Goal: Communication & Community: Ask a question

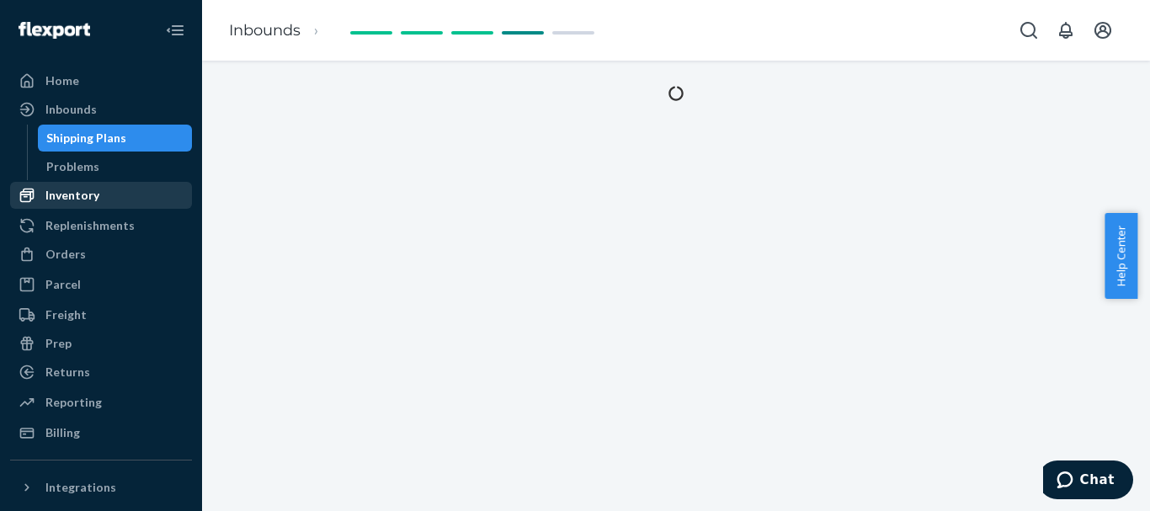
click at [97, 199] on div "Inventory" at bounding box center [72, 195] width 54 height 17
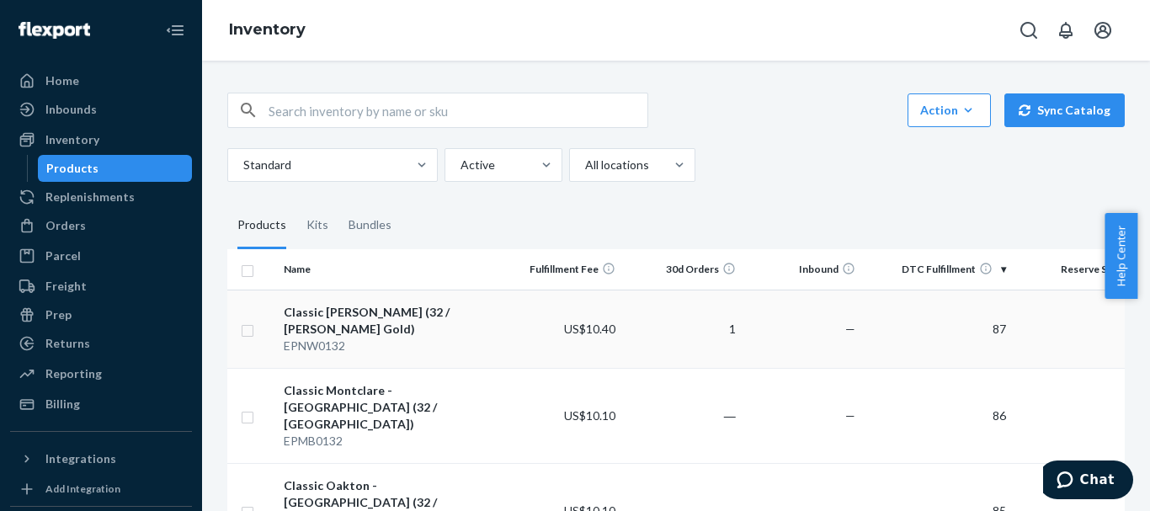
click at [343, 311] on div "Classic [PERSON_NAME] (32 / [PERSON_NAME] Gold)" at bounding box center [389, 321] width 211 height 34
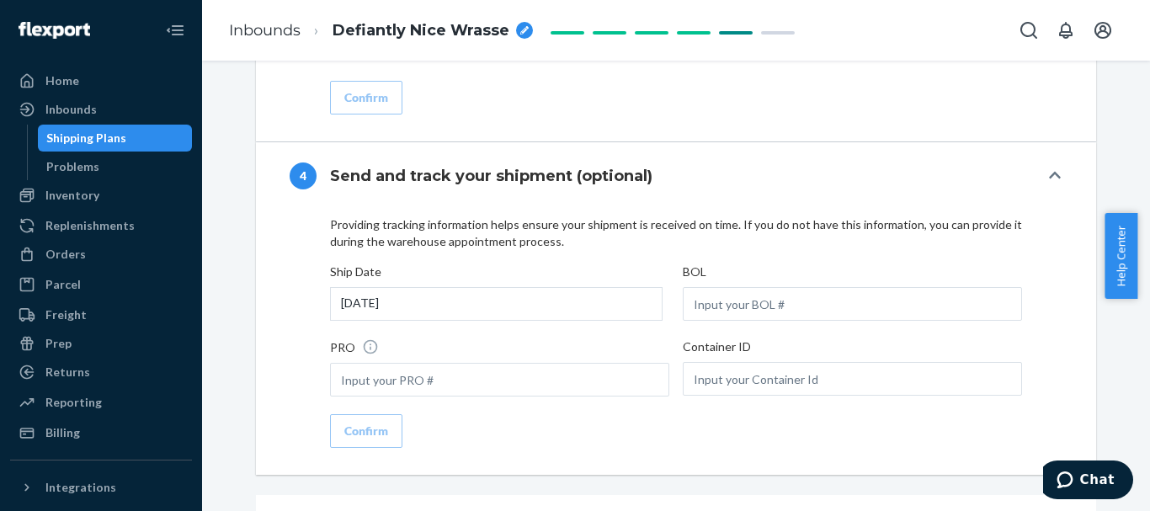
scroll to position [1930, 0]
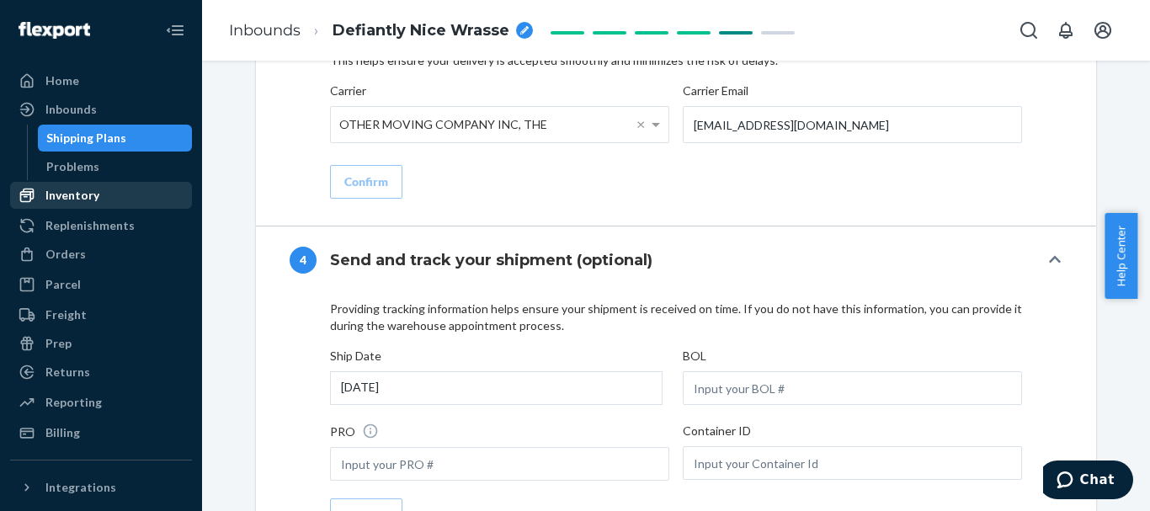
click at [67, 193] on div "Inventory" at bounding box center [72, 195] width 54 height 17
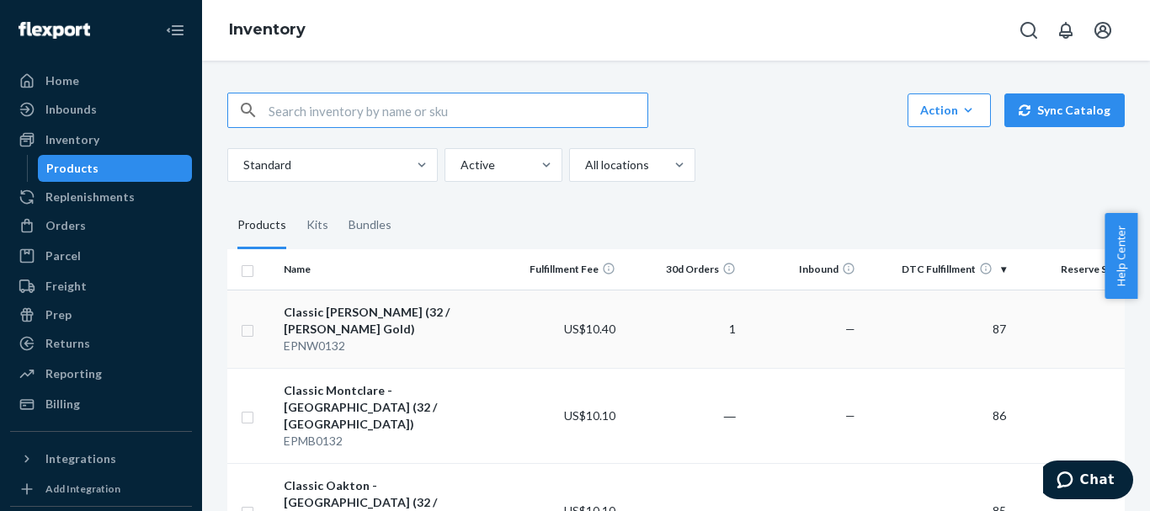
click at [343, 310] on div "Classic [PERSON_NAME] (32 / [PERSON_NAME] Gold)" at bounding box center [389, 321] width 211 height 34
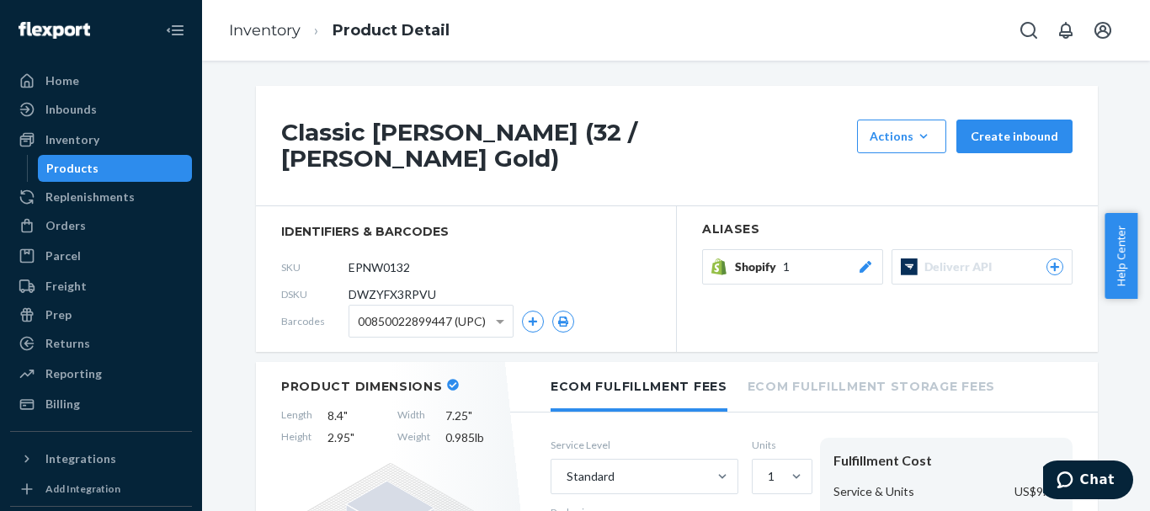
click at [735, 258] on span "Shopify" at bounding box center [759, 266] width 48 height 17
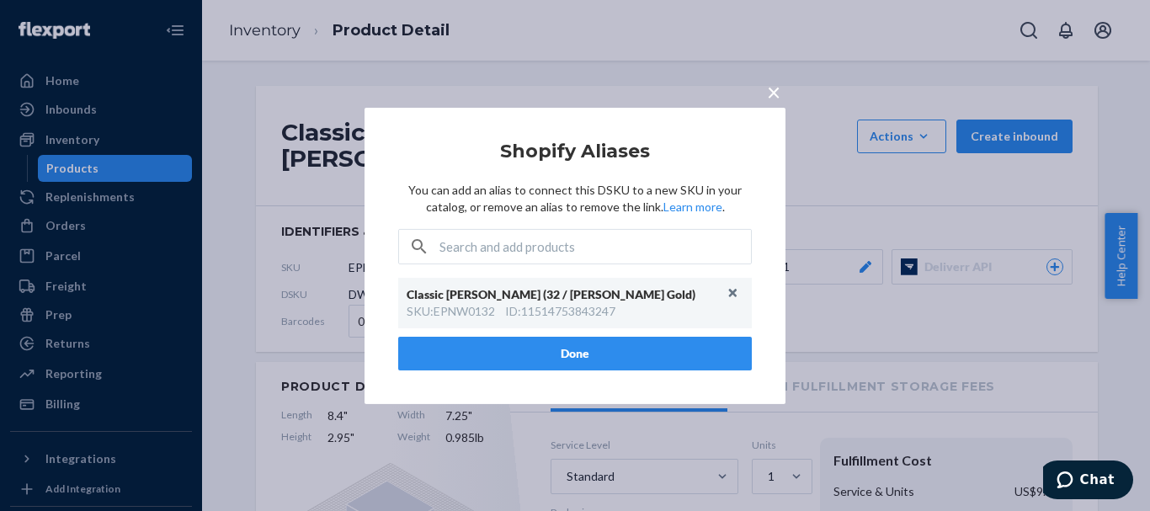
click at [507, 311] on div "ID : 11514753843247" at bounding box center [560, 311] width 110 height 17
click at [768, 92] on span "×" at bounding box center [773, 91] width 13 height 29
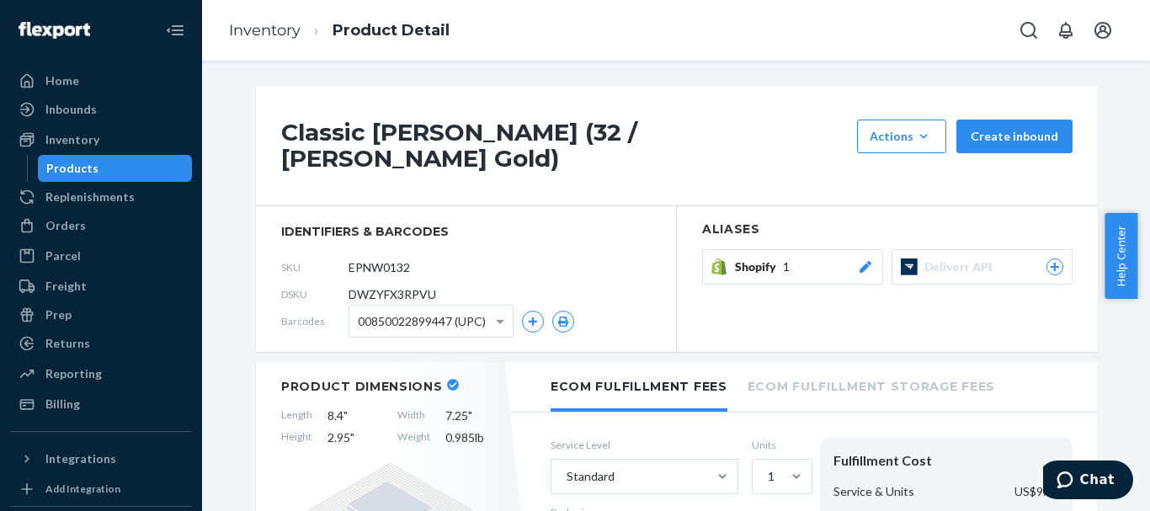
click at [954, 258] on span "Deliverr API" at bounding box center [961, 266] width 74 height 17
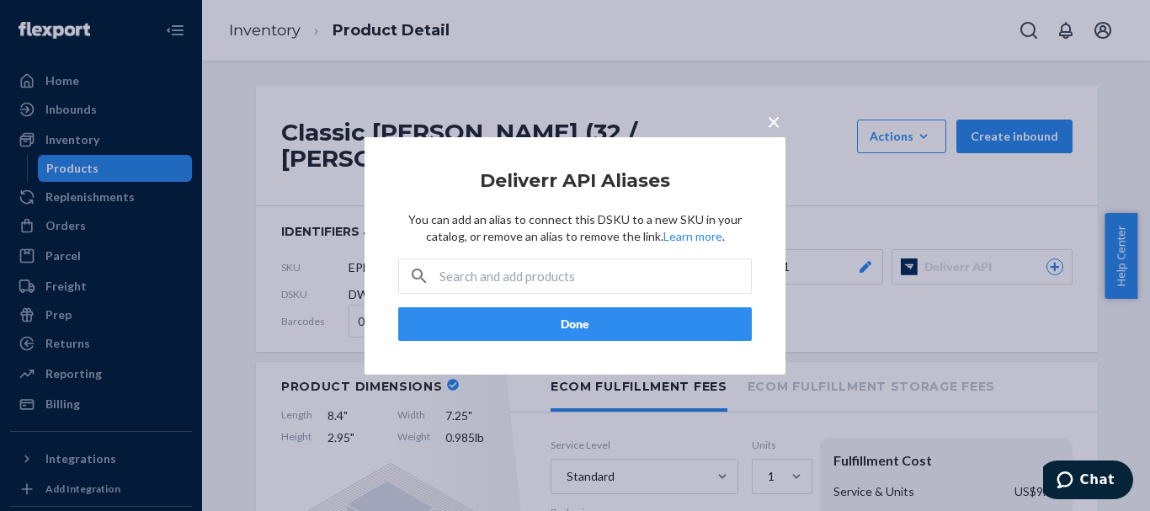
click at [780, 118] on button "×" at bounding box center [774, 117] width 24 height 29
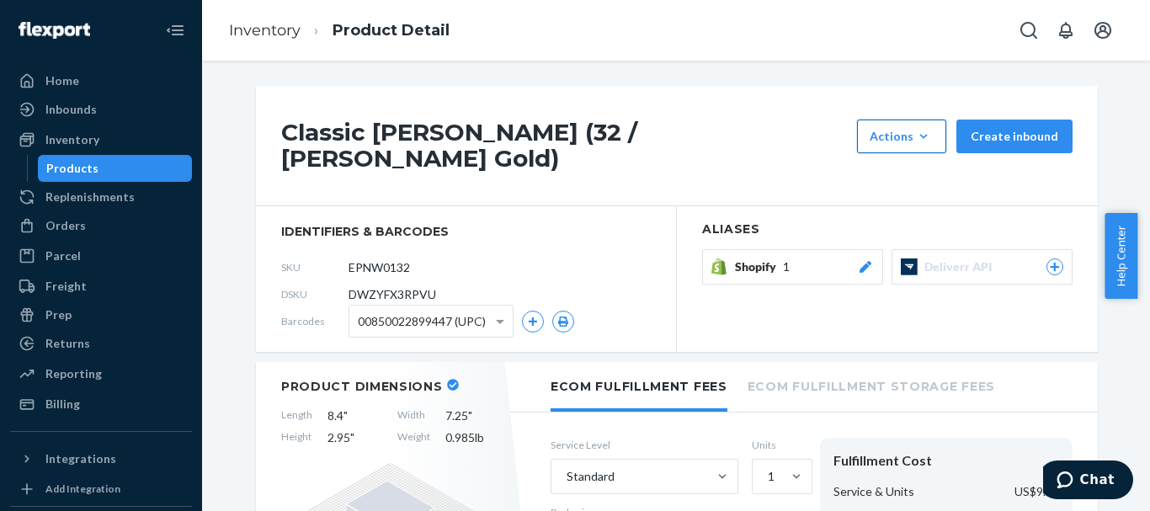
click at [926, 134] on icon "button" at bounding box center [923, 136] width 17 height 17
click at [751, 162] on div "Classic [PERSON_NAME] (32 / [PERSON_NAME] Gold) Actions Add components Hide Req…" at bounding box center [677, 146] width 842 height 120
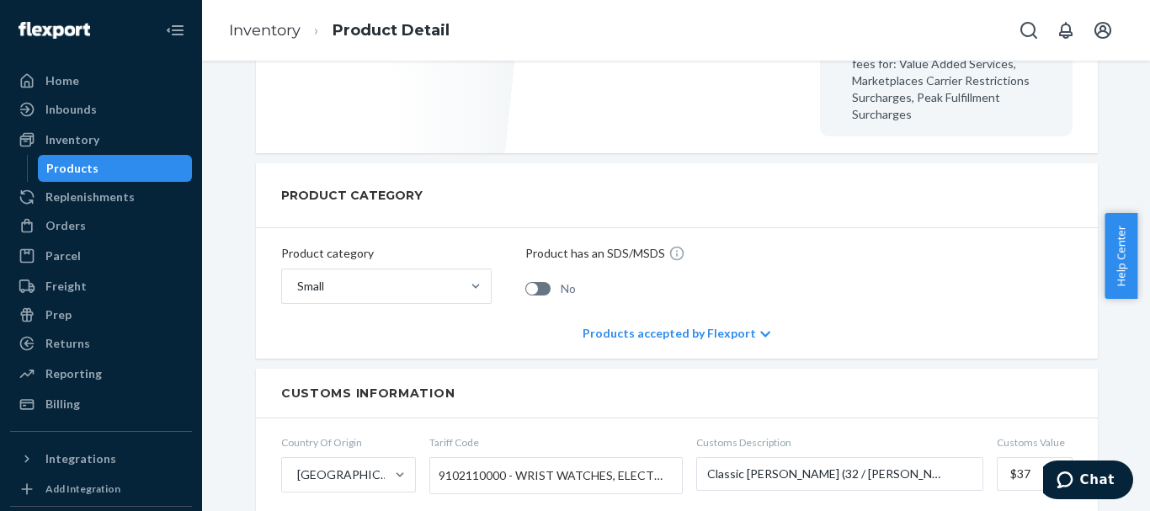
scroll to position [589, 0]
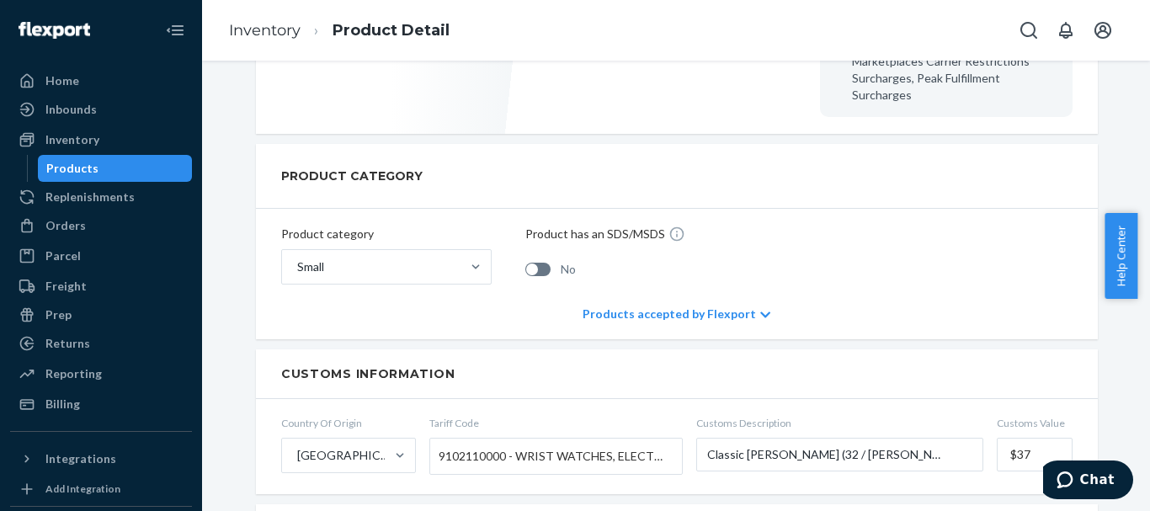
click at [396, 18] on ol "Inventory Product Detail" at bounding box center [338, 31] width 247 height 50
click at [398, 29] on link "Product Detail" at bounding box center [390, 30] width 117 height 19
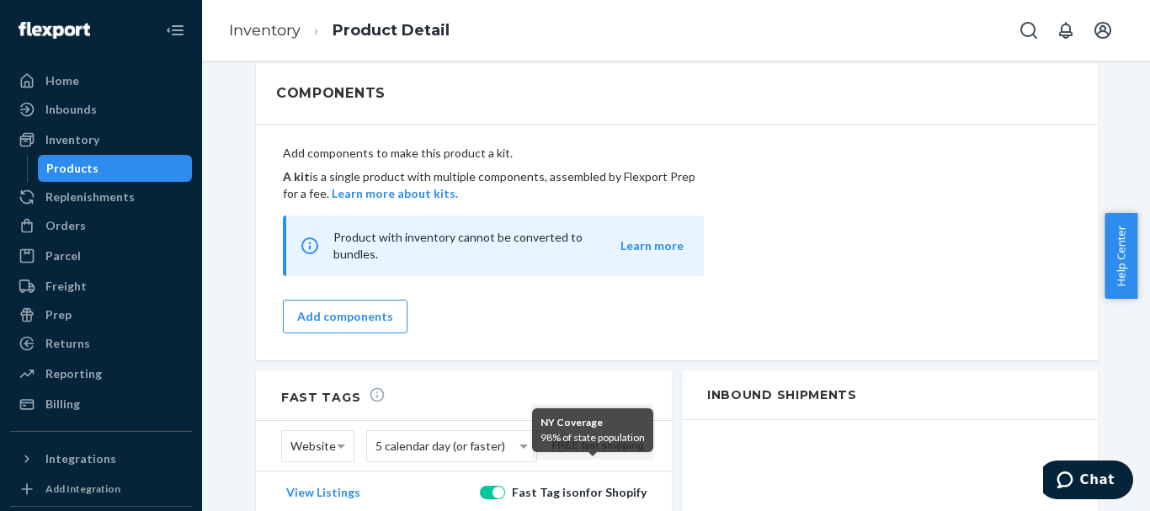
scroll to position [1262, 0]
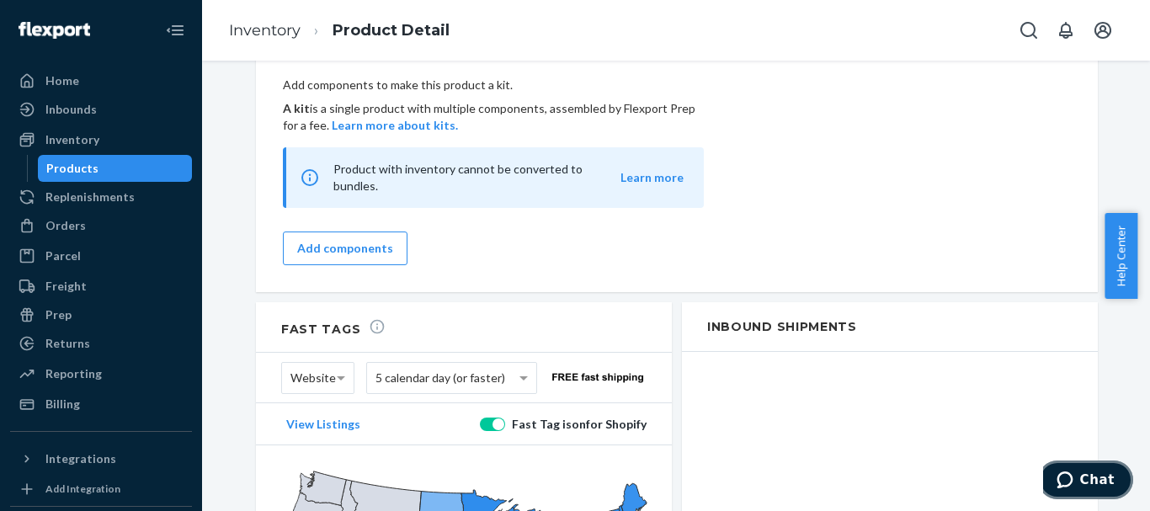
click at [1079, 481] on span "Chat" at bounding box center [1068, 479] width 24 height 17
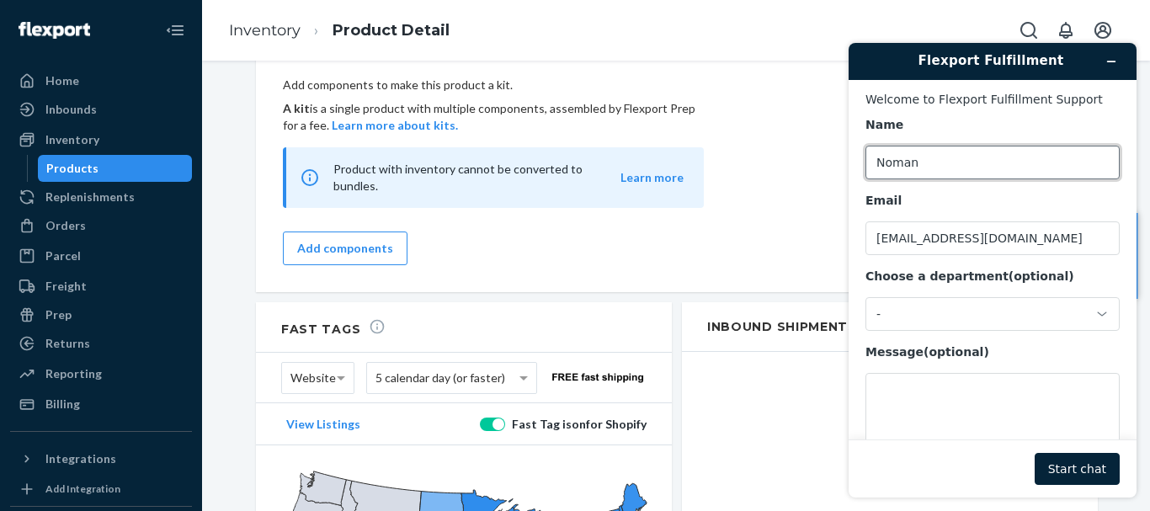
click at [953, 151] on input "Noman" at bounding box center [992, 163] width 254 height 34
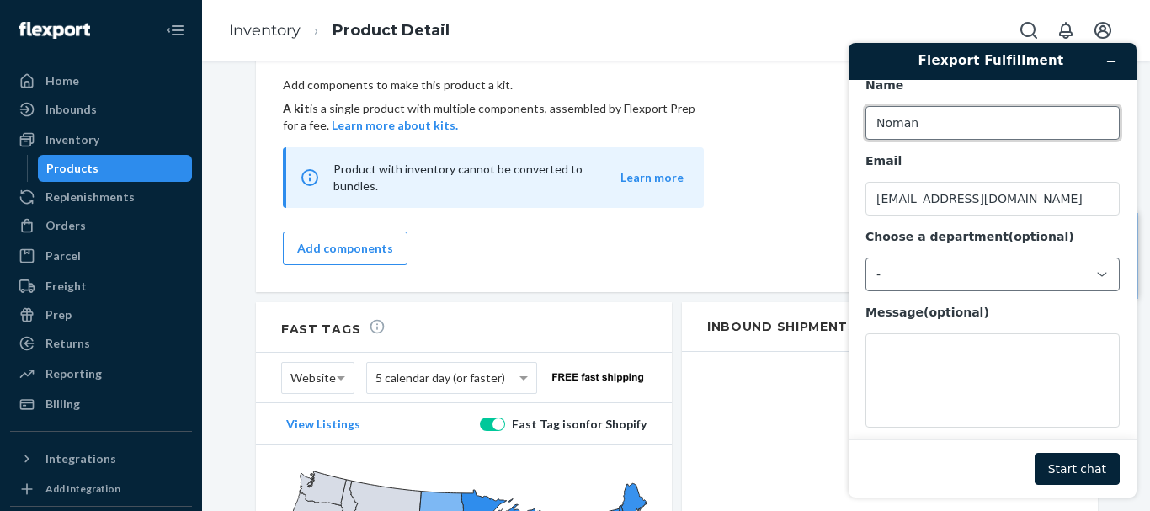
scroll to position [56, 0]
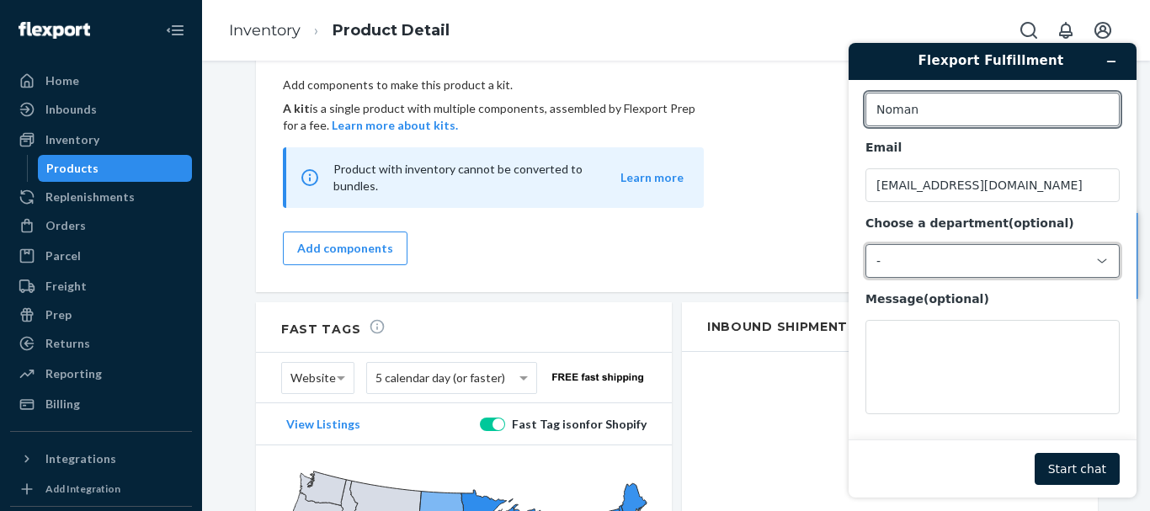
click at [984, 244] on div "-" at bounding box center [992, 261] width 254 height 34
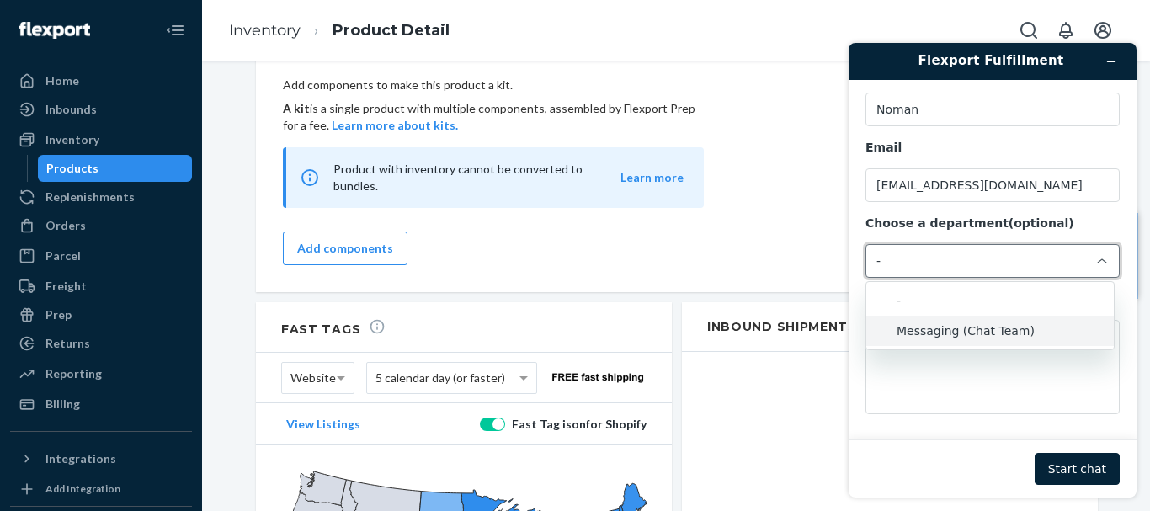
click at [949, 322] on li "Messaging (Chat Team)" at bounding box center [989, 331] width 247 height 30
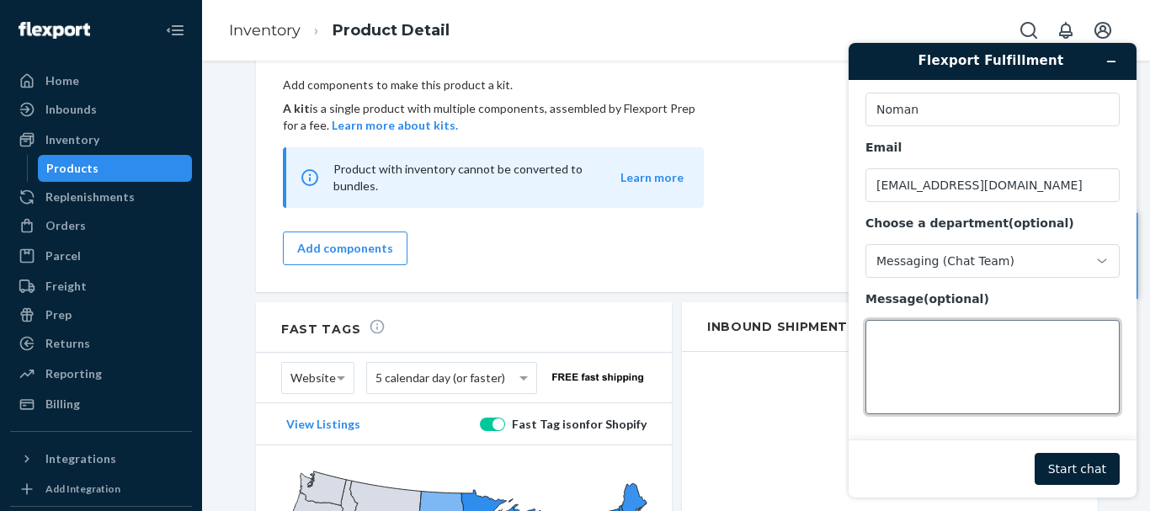
click at [949, 331] on textarea "Message (optional)" at bounding box center [992, 367] width 254 height 94
drag, startPoint x: 897, startPoint y: 320, endPoint x: 731, endPoint y: 299, distance: 167.1
click at [835, 299] on html "Flexport Fulfillment Welcome to Flexport Fulfillment Support Name Noman Email […" at bounding box center [992, 269] width 315 height 481
paste textarea "Could you please share the shipping dimensions (L x W x H) and weight for our p…"
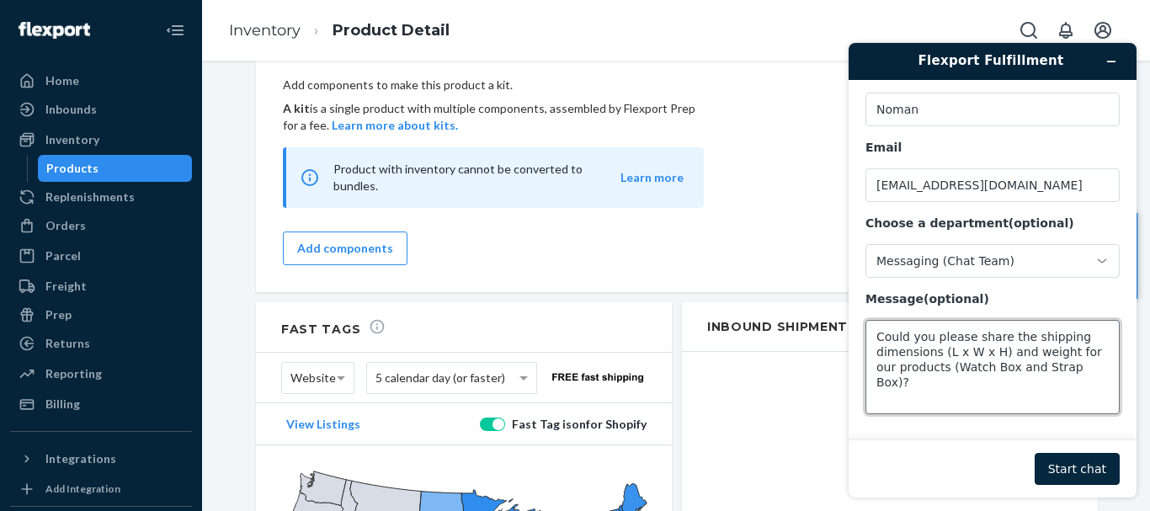
type textarea "Could you please share the shipping dimensions (L x W x H) and weight for our p…"
click at [1095, 467] on button "Start chat" at bounding box center [1076, 469] width 85 height 32
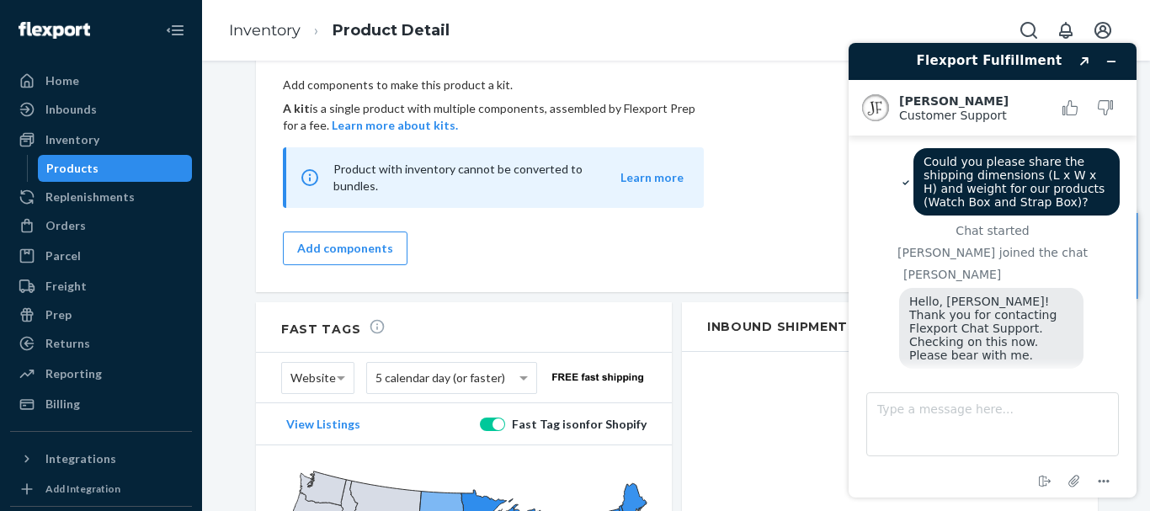
scroll to position [43, 0]
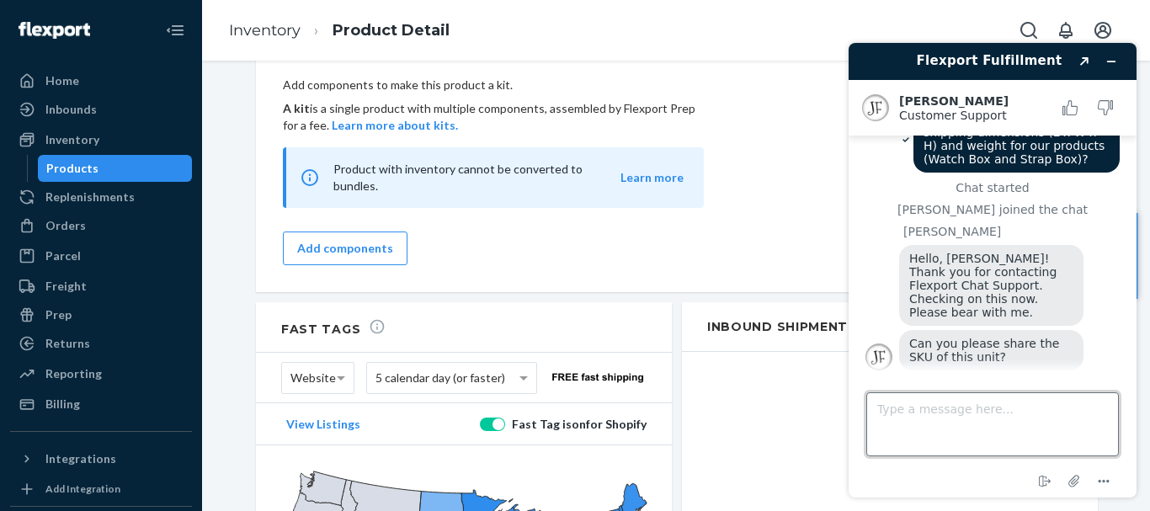
click at [944, 412] on textarea "Type a message here..." at bounding box center [992, 424] width 252 height 64
paste textarea "EPMB0132 EPMB0138 EPME0238 EPNT0132 EPNT0138 EPNW0132 EPNW0138 EPNW0232 EPOB013…"
type textarea "EPMB0132 EPMB0138 EPME0238 EPNT0132 EPNT0138 EPNW0132 EPNW0138 EPNW0232 EPOB013…"
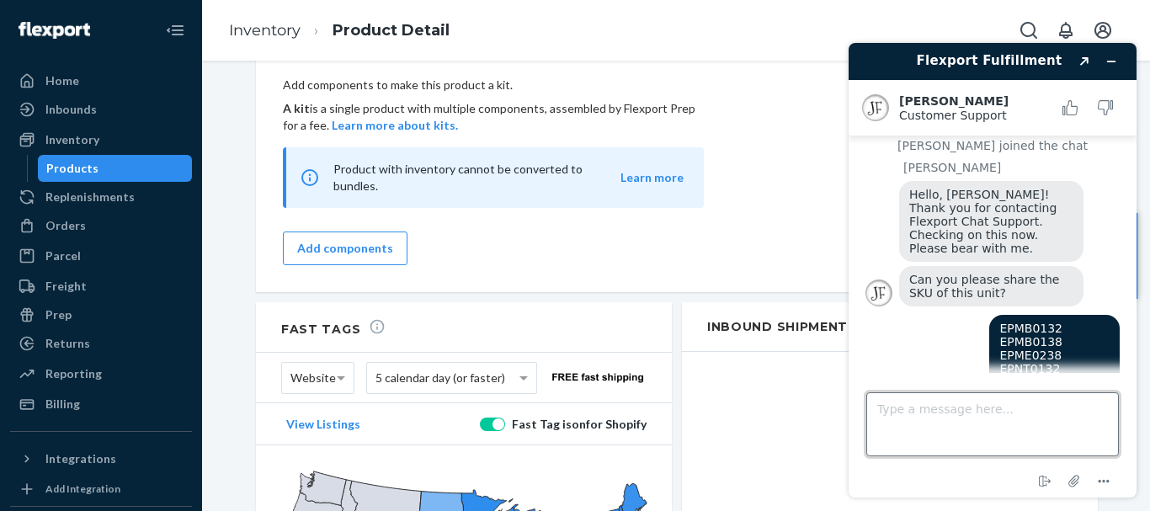
scroll to position [307, 0]
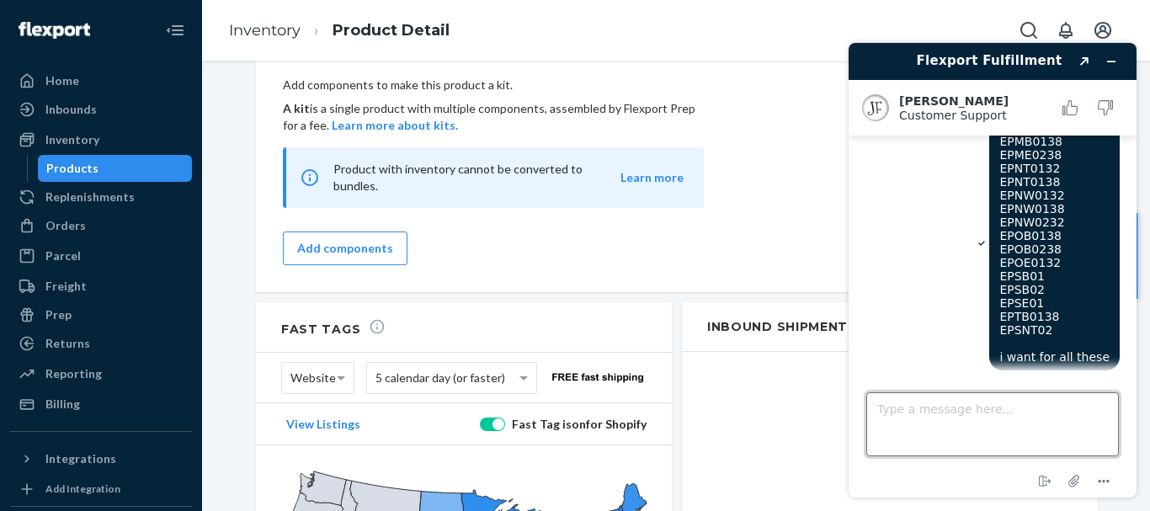
click at [953, 412] on textarea "Type a message here..." at bounding box center [992, 424] width 252 height 64
click at [972, 414] on textarea "Type a message here..." at bounding box center [992, 424] width 252 height 64
type textarea "are you checkinh"
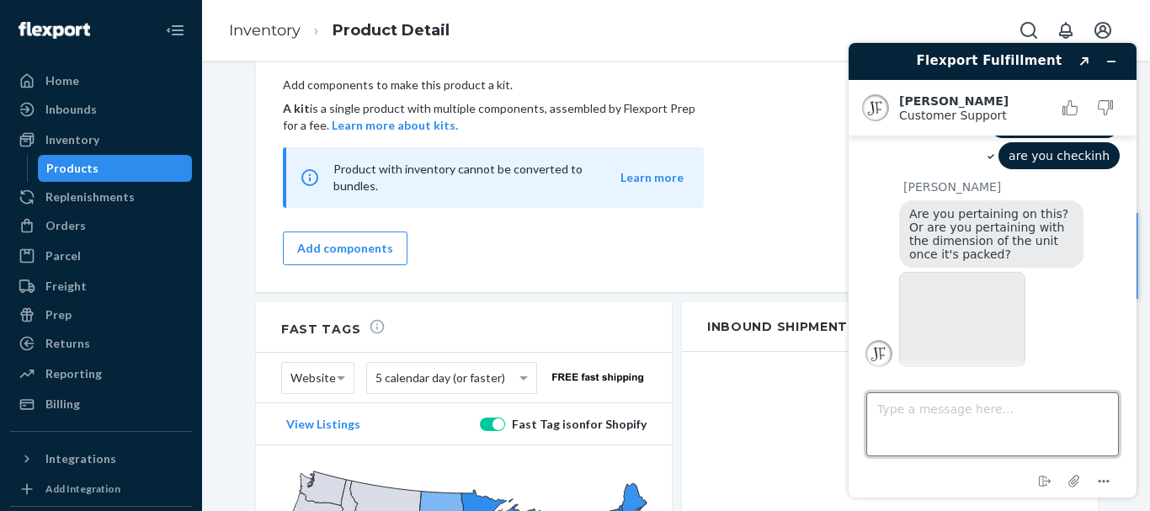
scroll to position [539, 0]
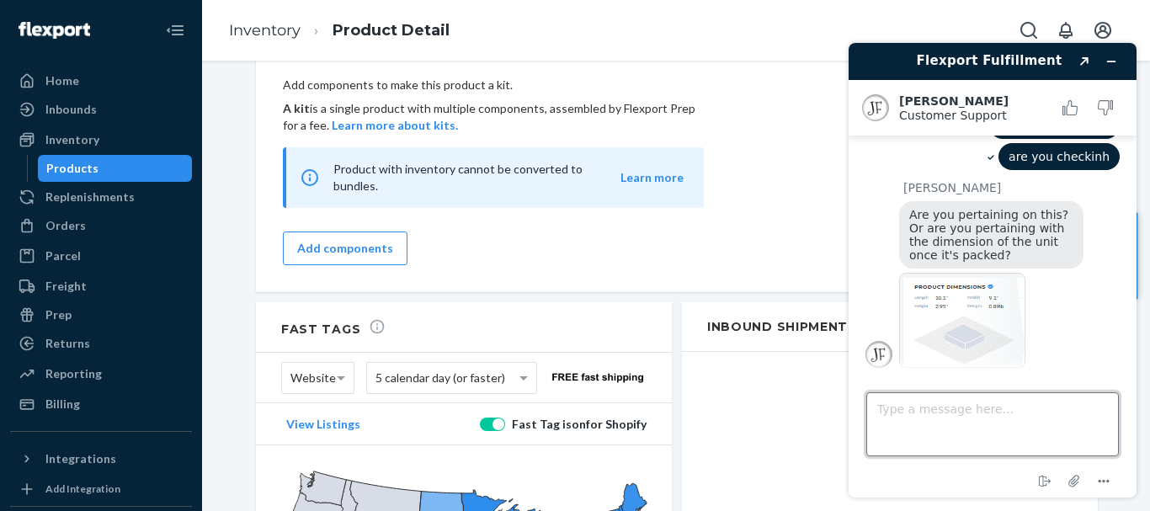
click at [912, 402] on textarea "Type a message here..." at bounding box center [992, 424] width 252 height 64
type textarea "yeah the shipping dims in which the items are shipped to the customer"
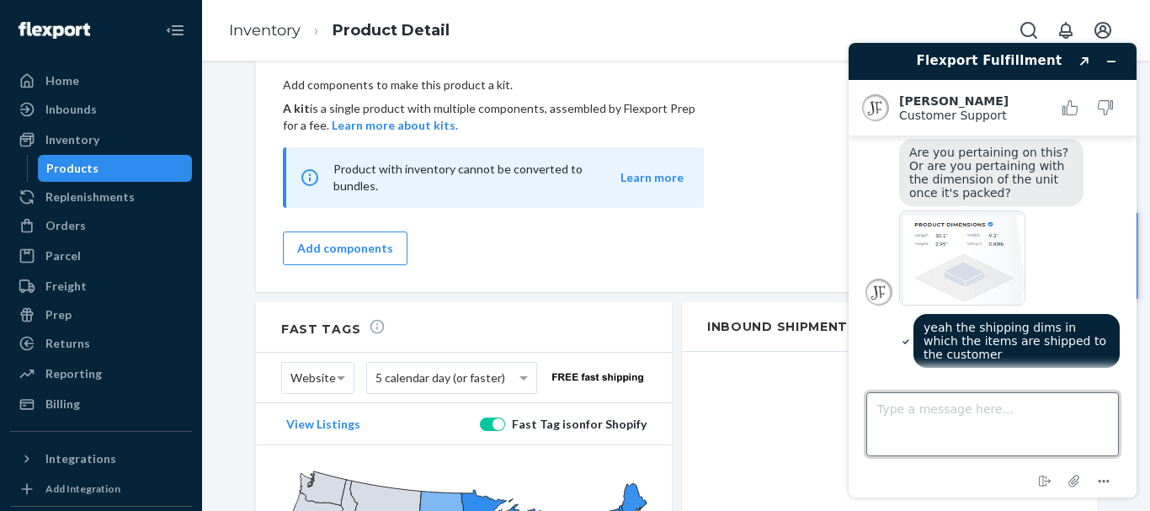
type textarea "f"
type textarea "a"
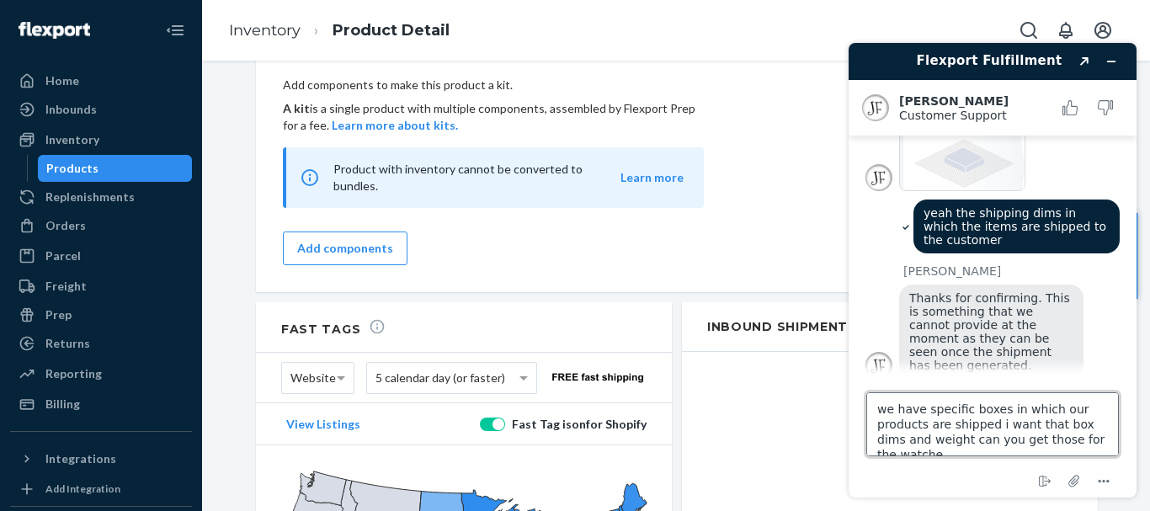
scroll to position [7, 0]
type textarea "we have specific boxes in which our products are shipped i want that box dims a…"
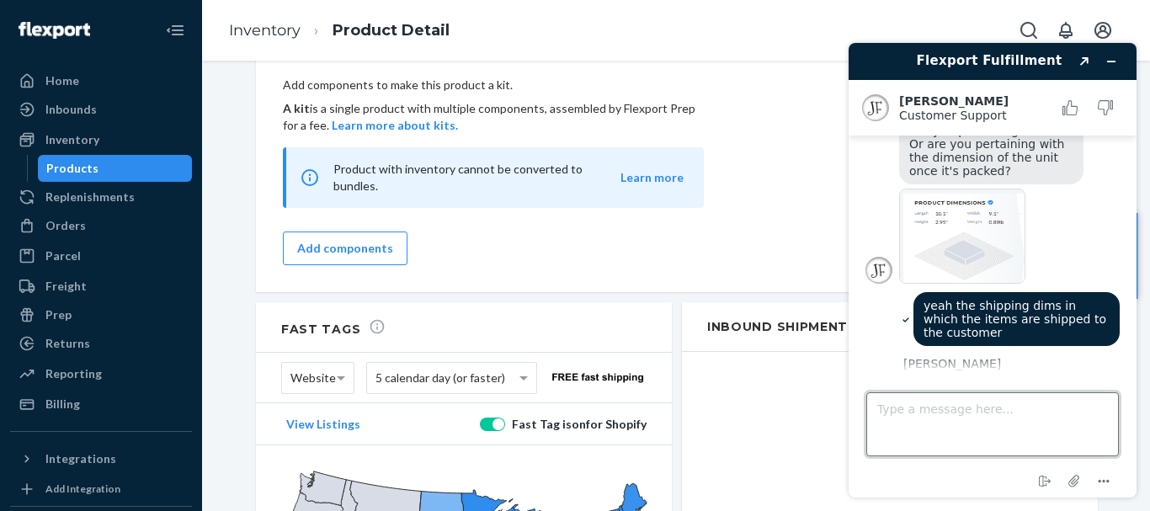
scroll to position [791, 0]
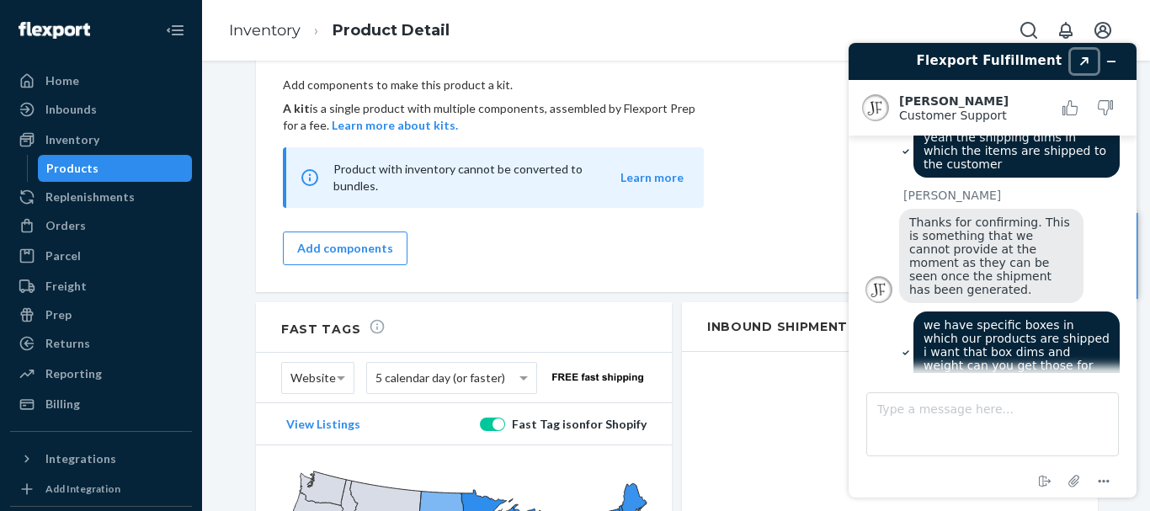
click at [1083, 60] on icon "Created with Sketch." at bounding box center [1084, 61] width 10 height 8
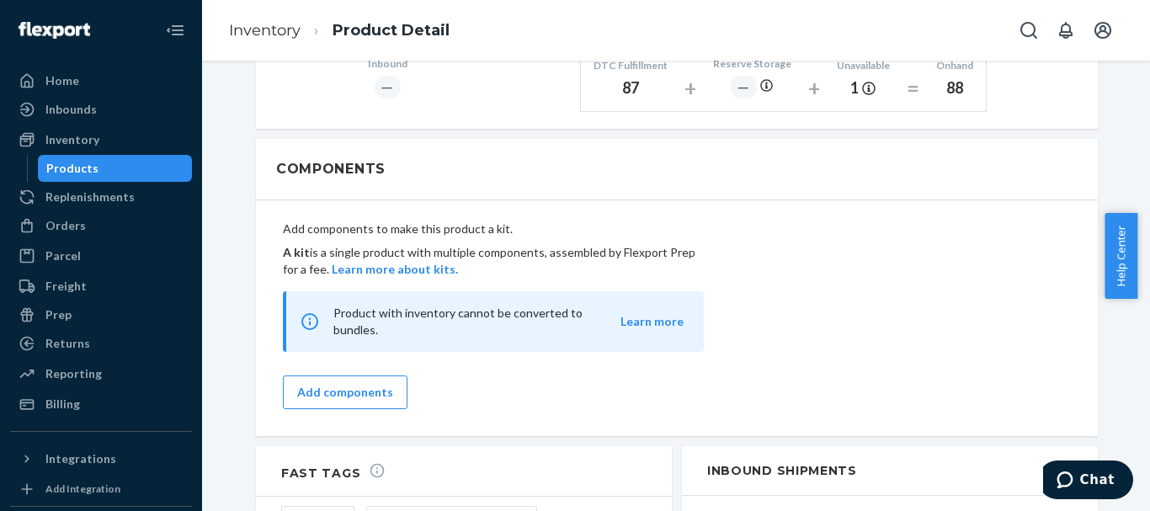
scroll to position [1010, 0]
